Goal: Information Seeking & Learning: Check status

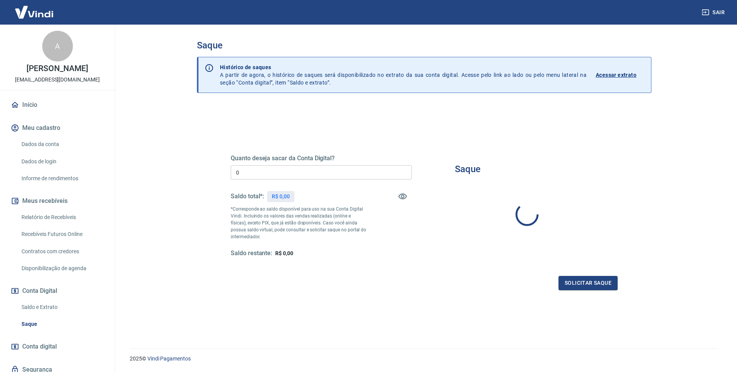
type input "R$ 0,00"
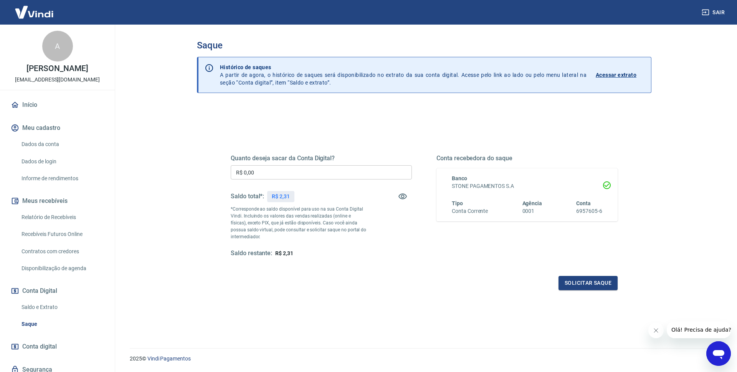
click at [619, 73] on p "Acessar extrato" at bounding box center [616, 75] width 41 height 8
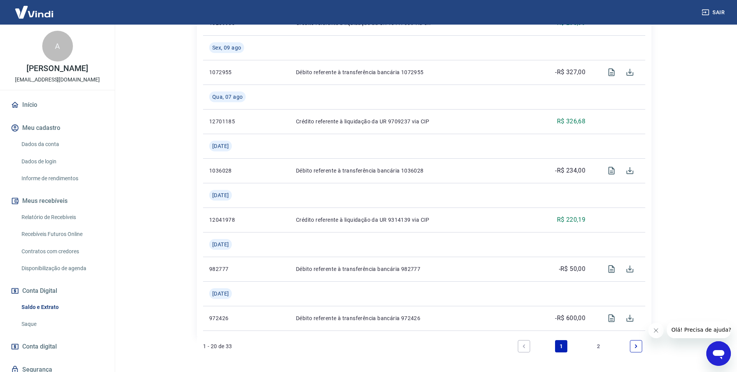
scroll to position [815, 0]
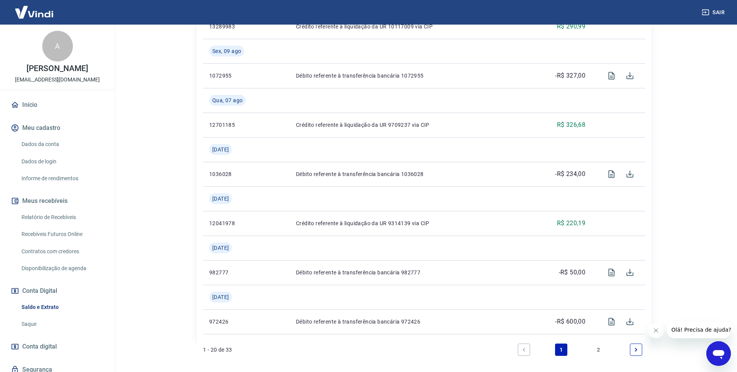
click at [38, 112] on link "Início" at bounding box center [57, 104] width 96 height 17
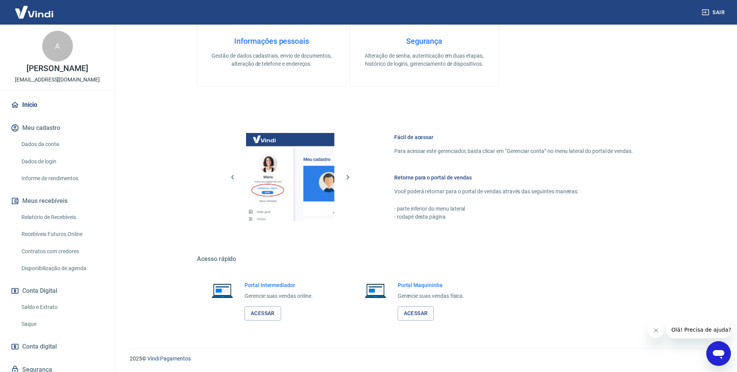
scroll to position [227, 0]
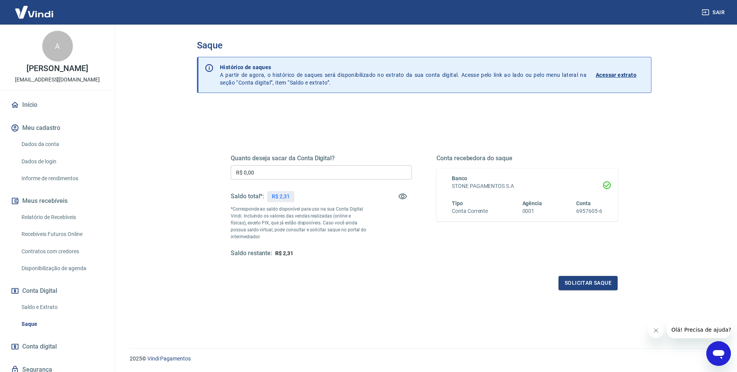
scroll to position [37, 0]
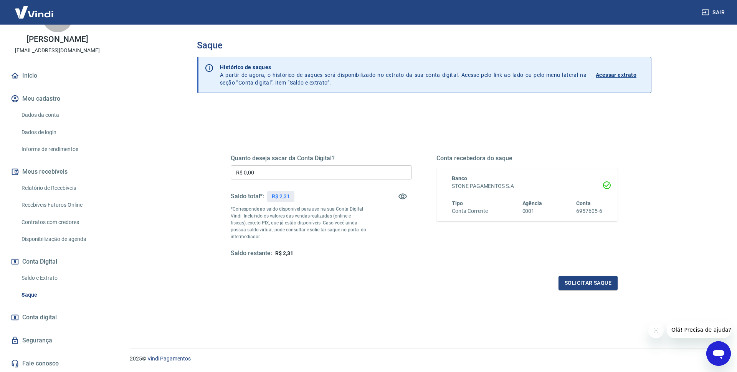
click at [47, 275] on link "Saldo e Extrato" at bounding box center [61, 278] width 87 height 16
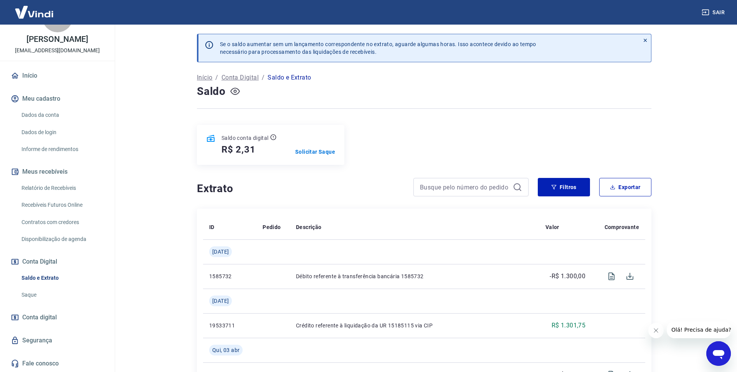
click at [235, 93] on icon "button" at bounding box center [235, 91] width 10 height 10
click at [715, 350] on icon "Abrir janela de mensagens" at bounding box center [719, 354] width 12 height 9
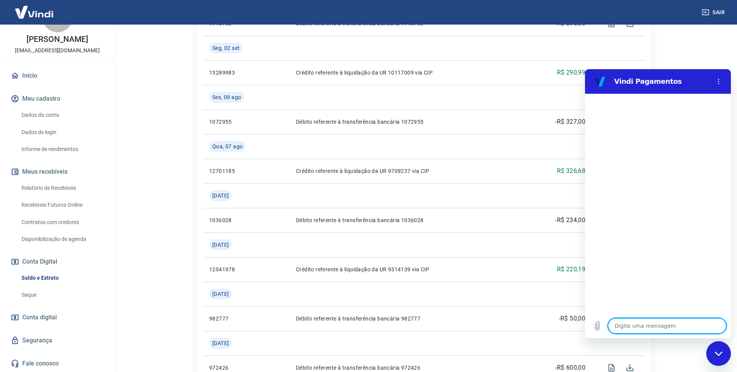
scroll to position [766, 0]
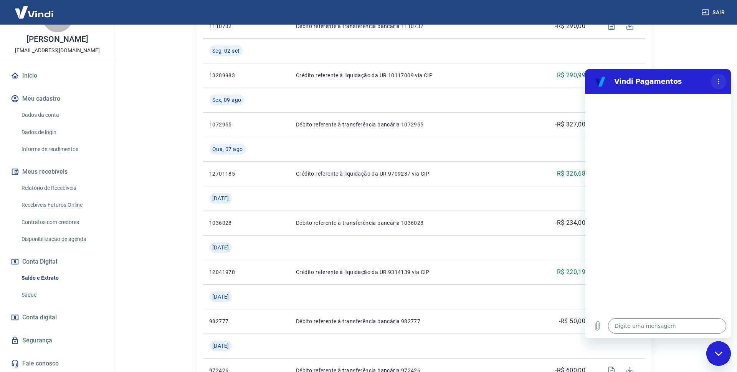
click at [720, 84] on button "Menu de opções" at bounding box center [718, 81] width 15 height 15
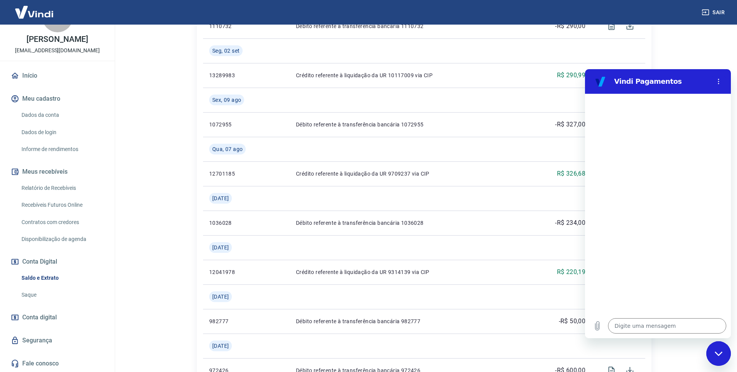
click at [720, 352] on icon "Fechar janela de mensagens" at bounding box center [719, 353] width 8 height 5
type textarea "x"
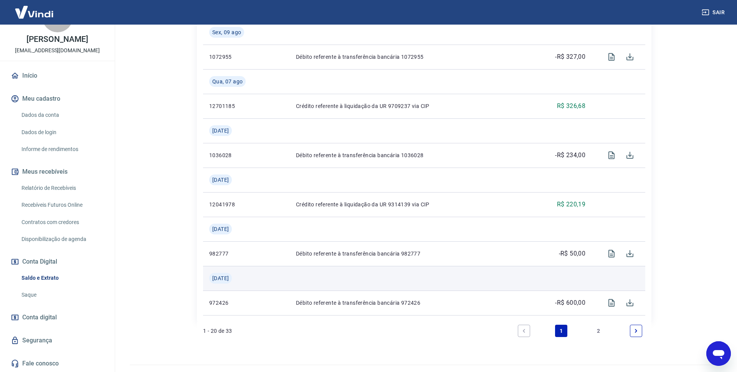
scroll to position [850, 0]
